Goal: Task Accomplishment & Management: Manage account settings

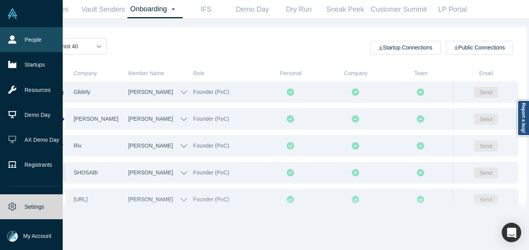
drag, startPoint x: 0, startPoint y: 0, endPoint x: 20, endPoint y: 42, distance: 47.0
click at [19, 39] on link "People" at bounding box center [34, 39] width 69 height 25
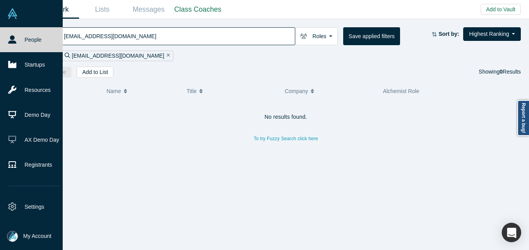
click at [23, 232] on button "My Account" at bounding box center [29, 236] width 44 height 11
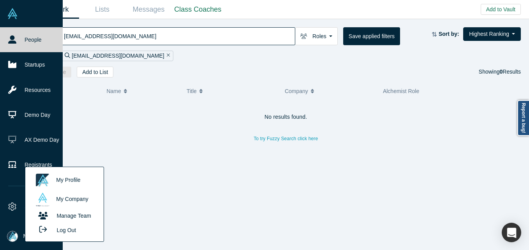
click at [65, 229] on button "Log Out" at bounding box center [55, 230] width 47 height 14
